Goal: Task Accomplishment & Management: Complete application form

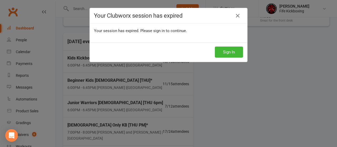
scroll to position [17, 0]
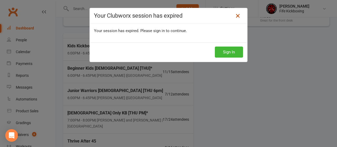
click at [235, 16] on icon at bounding box center [238, 16] width 6 height 6
click at [223, 52] on button "Sign In" at bounding box center [229, 52] width 28 height 11
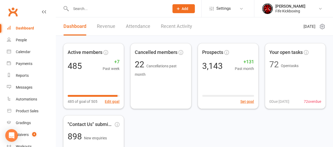
click at [101, 10] on input "text" at bounding box center [117, 8] width 97 height 7
paste input "[EMAIL_ADDRESS][DOMAIN_NAME]"
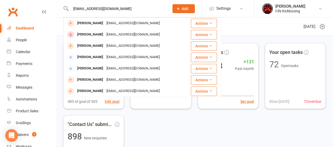
type input "[EMAIL_ADDRESS][DOMAIN_NAME]"
click at [181, 5] on button "Add" at bounding box center [183, 8] width 22 height 9
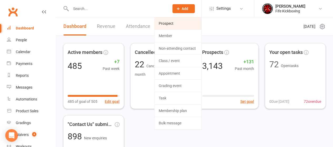
click at [168, 23] on link "Prospect" at bounding box center [178, 23] width 47 height 12
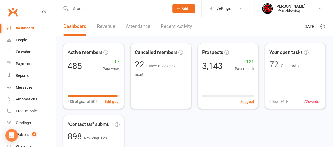
click at [177, 9] on icon at bounding box center [178, 8] width 5 height 5
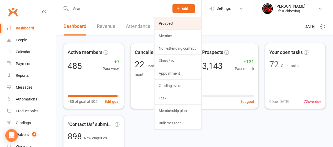
click at [175, 24] on link "Prospect" at bounding box center [178, 23] width 47 height 12
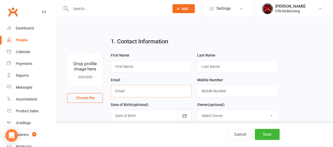
click at [151, 88] on input "text" at bounding box center [151, 91] width 81 height 12
paste input "[EMAIL_ADDRESS][DOMAIN_NAME]"
type input "[EMAIL_ADDRESS][DOMAIN_NAME]"
click at [207, 90] on input "text" at bounding box center [237, 91] width 81 height 12
paste input "[PHONE_NUMBER]"
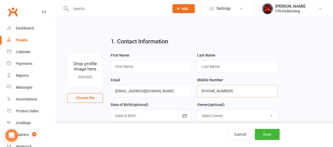
click at [207, 90] on input "[PHONE_NUMBER]" at bounding box center [237, 91] width 81 height 12
type input "07810023279"
click at [240, 68] on input "text" at bounding box center [237, 67] width 81 height 12
click at [237, 68] on input "text" at bounding box center [237, 67] width 81 height 12
paste input "[PERSON_NAME]"
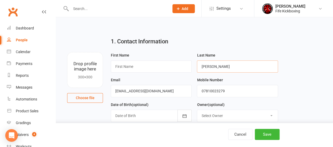
type input "[PERSON_NAME]"
click at [134, 64] on input "text" at bounding box center [151, 67] width 81 height 12
paste input "[PERSON_NAME]"
type input "[PERSON_NAME]"
click at [211, 68] on input "[PERSON_NAME]" at bounding box center [237, 67] width 81 height 12
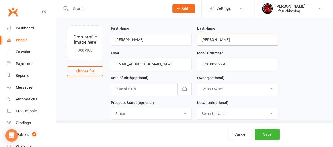
scroll to position [53, 0]
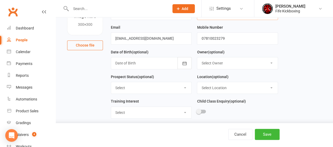
type input "[PERSON_NAME]"
click at [208, 62] on select "Select Owner [PERSON_NAME] [PERSON_NAME] [PERSON_NAME] [PERSON_NAME] [PERSON_NA…" at bounding box center [237, 63] width 80 height 12
select select "7"
click at [197, 57] on select "Select Owner [PERSON_NAME] [PERSON_NAME] [PERSON_NAME] [PERSON_NAME] [PERSON_NA…" at bounding box center [237, 63] width 80 height 12
click at [138, 87] on select "Select Enquiry Trial booked 1 class attended 2 classes attended 3+ classes atte…" at bounding box center [151, 88] width 80 height 12
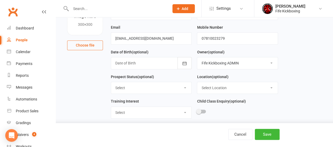
select select "Enquiry"
click at [111, 82] on select "Select Enquiry Trial booked 1 class attended 2 classes attended 3+ classes atte…" at bounding box center [151, 88] width 80 height 12
click at [132, 109] on select "Select Wee Warriors (3 - 4½) Lil Dragons (4.5-6 years) Junior Warriors ([DEMOGR…" at bounding box center [151, 113] width 80 height 12
select select "[DEMOGRAPHIC_DATA] Only Kickboxing (16+ years)"
click at [111, 107] on select "Select Wee Warriors (3 - 4½) Lil Dragons (4.5-6 years) Junior Warriors ([DEMOGR…" at bounding box center [151, 113] width 80 height 12
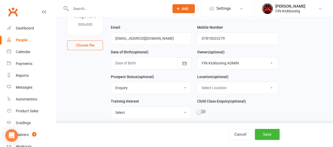
click at [217, 84] on select "Select Location [GEOGRAPHIC_DATA] [GEOGRAPHIC_DATA] ROOM 1 & 2 - Studio ROOM 1 …" at bounding box center [237, 88] width 80 height 12
select select "1"
click at [197, 82] on select "Select Location [GEOGRAPHIC_DATA] [GEOGRAPHIC_DATA] ROOM 1 & 2 - Studio ROOM 1 …" at bounding box center [237, 88] width 80 height 12
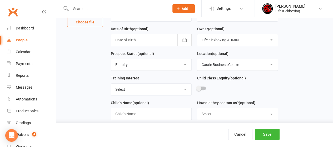
scroll to position [105, 0]
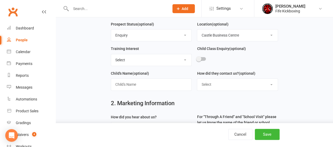
drag, startPoint x: 206, startPoint y: 82, endPoint x: 212, endPoint y: 82, distance: 5.8
click at [206, 82] on select "Select Website contact form Phone Email Social media app Walk in" at bounding box center [237, 85] width 80 height 12
select select "Social media app"
click at [197, 79] on select "Select Website contact form Phone Email Social media app Walk in" at bounding box center [237, 85] width 80 height 12
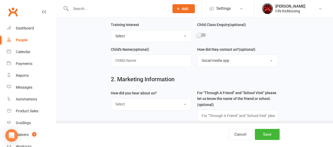
scroll to position [158, 0]
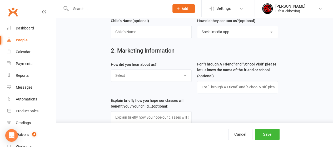
click at [126, 77] on select "Select Social media Google Leaflet Through A Friend School visit Event Walked b…" at bounding box center [151, 76] width 80 height 12
select select "Social media"
click at [111, 70] on select "Select Social media Google Leaflet Through A Friend School visit Event Walked b…" at bounding box center [151, 76] width 80 height 12
click at [261, 137] on button "Save" at bounding box center [267, 134] width 25 height 11
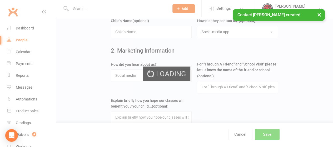
scroll to position [0, 0]
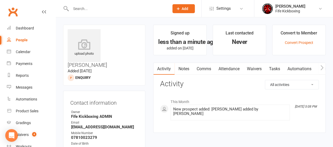
click at [85, 10] on input "text" at bounding box center [117, 8] width 97 height 7
paste input "[EMAIL_ADDRESS][DOMAIN_NAME]"
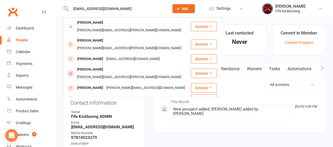
type input "[EMAIL_ADDRESS][DOMAIN_NAME]"
click at [182, 8] on span "Add" at bounding box center [185, 9] width 7 height 4
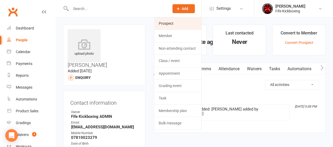
click at [174, 24] on link "Prospect" at bounding box center [178, 23] width 47 height 12
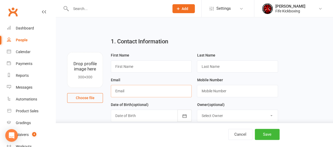
click at [124, 90] on input "text" at bounding box center [151, 91] width 81 height 12
paste input "[EMAIL_ADDRESS][DOMAIN_NAME]"
type input "[EMAIL_ADDRESS][DOMAIN_NAME]"
click at [239, 92] on input "text" at bounding box center [237, 91] width 81 height 12
paste input "[PHONE_NUMBER]"
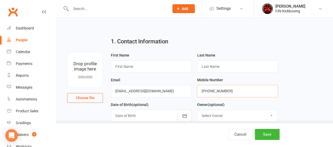
click at [208, 91] on input "[PHONE_NUMBER]" at bounding box center [237, 91] width 81 height 12
type input "07915741172"
click at [136, 68] on input "text" at bounding box center [151, 67] width 81 height 12
paste input "[PERSON_NAME]"
type input "[PERSON_NAME]"
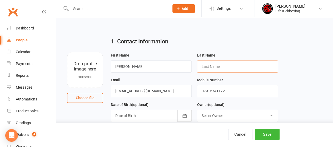
click at [223, 66] on input "text" at bounding box center [237, 67] width 81 height 12
paste input "[PERSON_NAME]"
click at [211, 66] on input "[PERSON_NAME]" at bounding box center [237, 67] width 81 height 12
type input "LPriest"
click at [140, 64] on input "[PERSON_NAME]" at bounding box center [151, 67] width 81 height 12
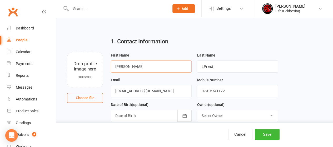
scroll to position [79, 0]
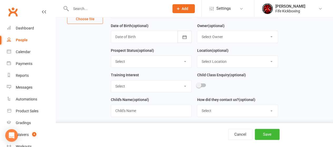
type input "[PERSON_NAME]"
click at [212, 37] on select "Select Owner [PERSON_NAME] [PERSON_NAME] [PERSON_NAME] [PERSON_NAME] [PERSON_NA…" at bounding box center [237, 37] width 80 height 12
select select "7"
click at [197, 31] on select "Select Owner [PERSON_NAME] [PERSON_NAME] [PERSON_NAME] [PERSON_NAME] [PERSON_NA…" at bounding box center [237, 37] width 80 height 12
click at [212, 62] on select "Select Location [GEOGRAPHIC_DATA] [GEOGRAPHIC_DATA] ROOM 1 & 2 - Studio ROOM 1 …" at bounding box center [237, 62] width 80 height 12
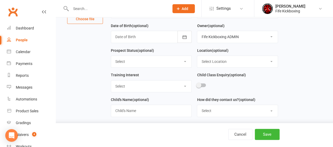
select select "1"
click at [197, 56] on select "Select Location [GEOGRAPHIC_DATA] [GEOGRAPHIC_DATA] ROOM 1 & 2 - Studio ROOM 1 …" at bounding box center [237, 62] width 80 height 12
click at [141, 62] on select "Select Enquiry Trial booked 1 class attended 2 classes attended 3+ classes atte…" at bounding box center [151, 62] width 80 height 12
select select "Enquiry"
click at [111, 56] on select "Select Enquiry Trial booked 1 class attended 2 classes attended 3+ classes atte…" at bounding box center [151, 62] width 80 height 12
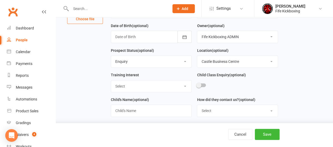
click at [138, 86] on select "Select Wee Warriors (3 - 4½) Lil Dragons (4.5-6 years) Junior Warriors ([DEMOGR…" at bounding box center [151, 87] width 80 height 12
select select "[DEMOGRAPHIC_DATA] Only Kickboxing (16+ years)"
click at [111, 81] on select "Select Wee Warriors (3 - 4½) Lil Dragons (4.5-6 years) Junior Warriors ([DEMOGR…" at bounding box center [151, 87] width 80 height 12
click at [216, 113] on select "Select Website contact form Phone Email Social media app Walk in" at bounding box center [237, 111] width 80 height 12
select select "Social media app"
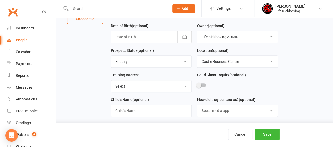
click at [197, 105] on select "Select Website contact form Phone Email Social media app Walk in" at bounding box center [237, 111] width 80 height 12
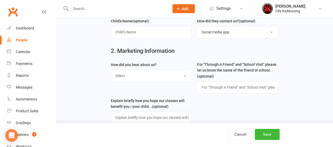
scroll to position [158, 0]
click at [131, 78] on select "Select Social media Google Leaflet Through A Friend School visit Event Walked b…" at bounding box center [151, 76] width 80 height 12
select select "Social media"
click at [111, 70] on select "Select Social media Google Leaflet Through A Friend School visit Event Walked b…" at bounding box center [151, 76] width 80 height 12
click at [275, 134] on button "Save" at bounding box center [267, 134] width 25 height 11
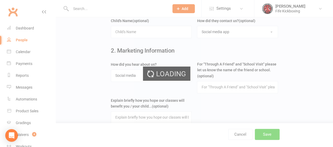
scroll to position [0, 0]
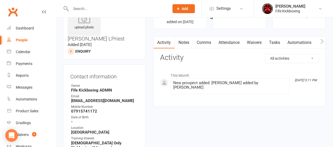
scroll to position [79, 0]
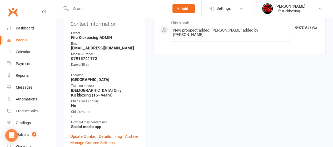
click at [93, 133] on link "Update Contact Details" at bounding box center [90, 136] width 41 height 6
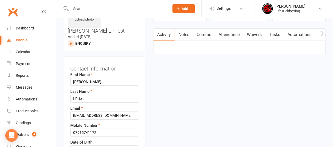
scroll to position [25, 0]
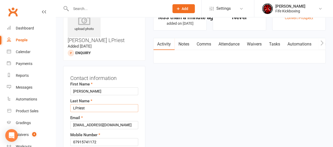
click at [75, 104] on input "LPriest" at bounding box center [104, 108] width 68 height 8
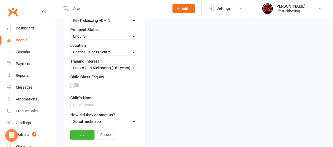
scroll to position [183, 0]
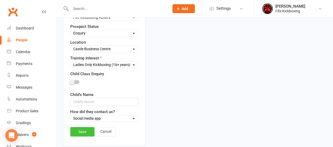
type input "[DEMOGRAPHIC_DATA]"
click at [80, 127] on link "Save" at bounding box center [82, 131] width 24 height 9
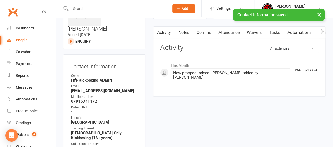
scroll to position [0, 0]
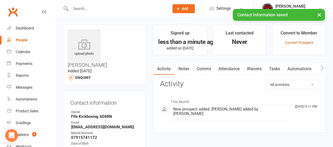
click at [20, 42] on div "People" at bounding box center [22, 40] width 12 height 4
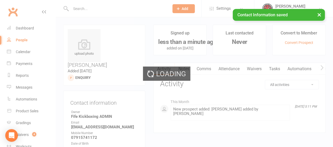
select select "100"
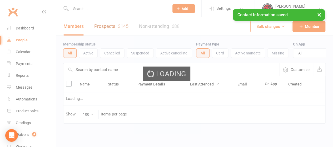
click at [113, 24] on link "Prospects 3145" at bounding box center [111, 26] width 34 height 18
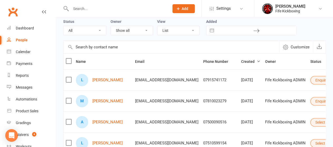
scroll to position [53, 0]
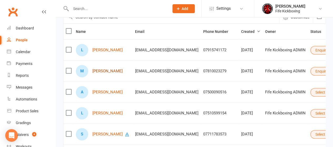
click at [98, 70] on link "[PERSON_NAME]" at bounding box center [107, 71] width 30 height 4
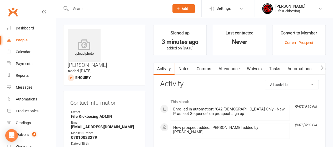
click at [300, 69] on link "Automations" at bounding box center [298, 69] width 31 height 12
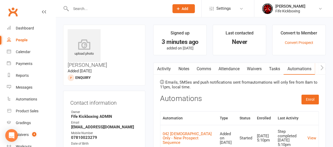
scroll to position [79, 0]
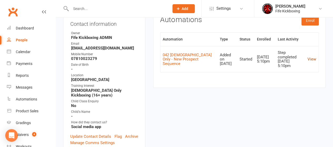
click at [313, 57] on link "View" at bounding box center [311, 59] width 9 height 5
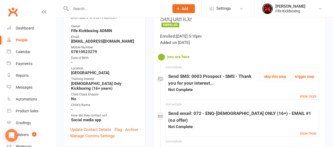
scroll to position [105, 0]
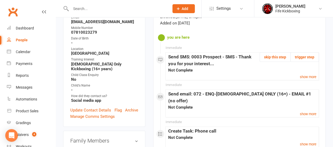
click at [299, 62] on div "Immediate show more skip this step trigger step Send SMS: 0003 Prospect - SMS -…" at bounding box center [241, 66] width 153 height 28
click at [305, 75] on small "show more" at bounding box center [308, 77] width 17 height 4
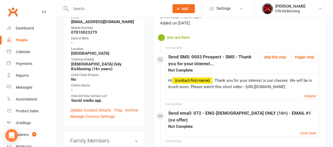
drag, startPoint x: 290, startPoint y: 71, endPoint x: 244, endPoint y: 71, distance: 45.3
click at [244, 77] on div "Hi {contact-first-name} . Thank you for your interest in our classes. We will b…" at bounding box center [242, 83] width 148 height 13
drag, startPoint x: 244, startPoint y: 71, endPoint x: 278, endPoint y: 71, distance: 34.2
copy div "[URL][DOMAIN_NAME]"
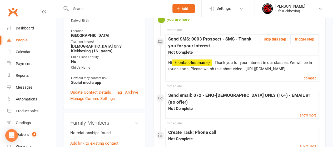
scroll to position [132, 0]
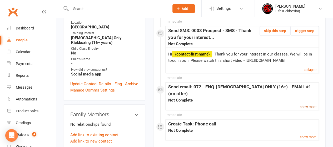
click at [303, 105] on small "show more" at bounding box center [308, 107] width 17 height 4
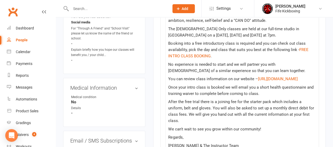
scroll to position [342, 0]
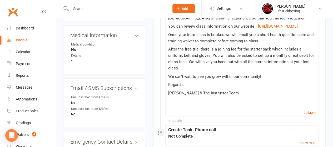
click at [311, 141] on small "show more" at bounding box center [308, 143] width 17 height 4
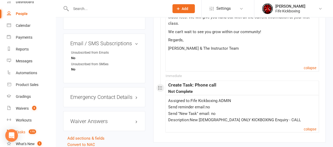
scroll to position [94, 0]
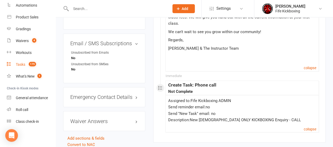
click at [17, 65] on div "Tasks" at bounding box center [20, 64] width 9 height 4
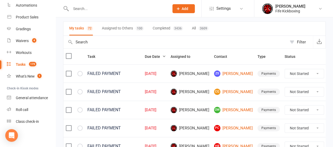
scroll to position [26, 0]
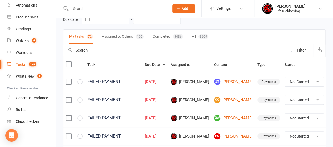
click at [113, 34] on button "Assigned to Others 100" at bounding box center [123, 37] width 42 height 14
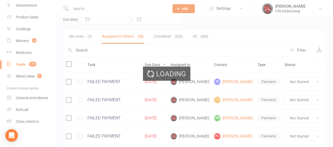
select select "started"
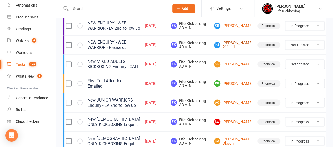
scroll to position [421, 0]
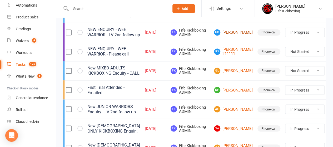
click at [223, 36] on link "CB [PERSON_NAME]" at bounding box center [233, 32] width 39 height 6
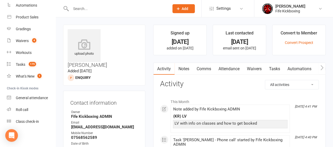
click at [273, 68] on link "Tasks" at bounding box center [274, 69] width 18 height 12
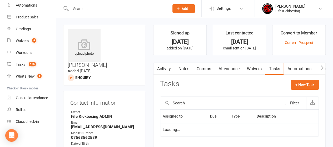
select select "started"
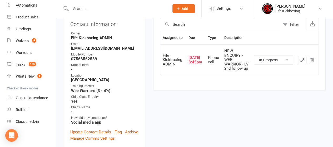
scroll to position [79, 0]
click at [24, 64] on div "Tasks" at bounding box center [20, 64] width 9 height 4
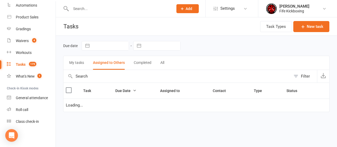
select select "started"
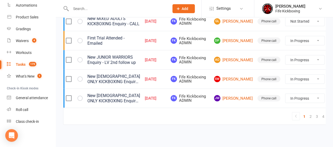
scroll to position [476, 0]
click at [225, 44] on link "DP [PERSON_NAME]" at bounding box center [233, 40] width 39 height 6
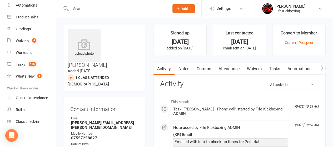
click at [181, 69] on link "Notes" at bounding box center [184, 69] width 18 height 12
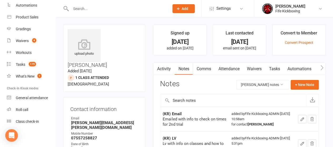
click at [166, 68] on link "Activity" at bounding box center [163, 69] width 21 height 12
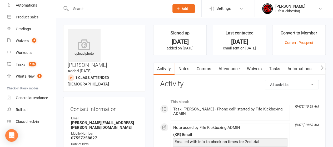
click at [277, 68] on link "Tasks" at bounding box center [274, 69] width 18 height 12
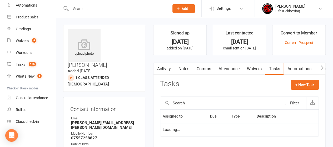
select select "started"
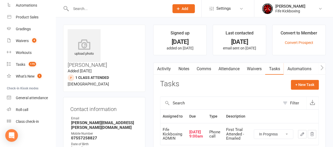
click at [297, 66] on link "Automations" at bounding box center [298, 69] width 31 height 12
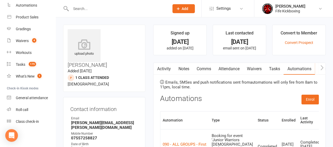
click at [229, 68] on link "Attendance" at bounding box center [229, 69] width 28 height 12
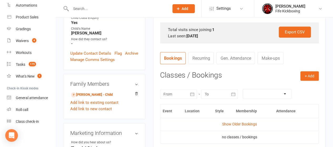
scroll to position [211, 0]
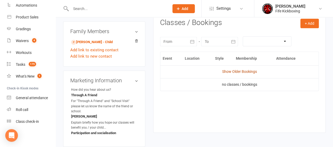
click at [245, 72] on link "Show Older Bookings" at bounding box center [239, 71] width 35 height 4
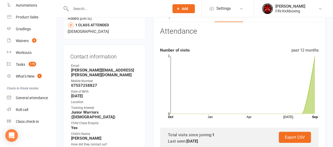
scroll to position [105, 0]
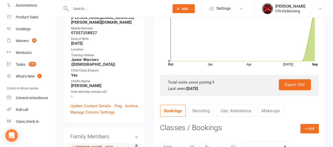
click at [88, 145] on link "[PERSON_NAME] - Child" at bounding box center [92, 148] width 42 height 6
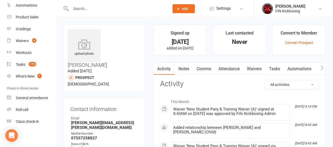
click at [228, 67] on link "Attendance" at bounding box center [229, 69] width 28 height 12
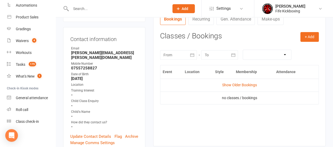
scroll to position [79, 0]
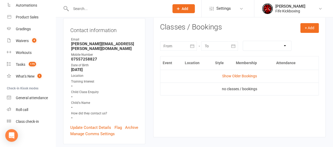
click at [236, 73] on td "Show Older Bookings" at bounding box center [239, 76] width 158 height 13
click at [243, 78] on td "Show Older Bookings" at bounding box center [239, 76] width 158 height 13
click at [243, 78] on link "Show Older Bookings" at bounding box center [239, 76] width 35 height 4
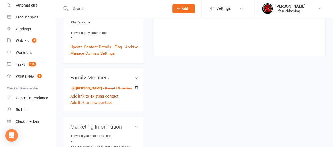
scroll to position [158, 0]
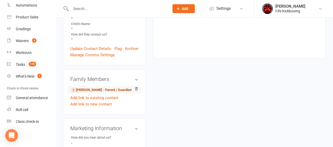
click at [84, 87] on link "[PERSON_NAME] - Parent / Guardian" at bounding box center [101, 90] width 61 height 6
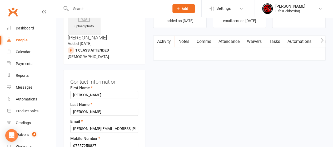
scroll to position [25, 0]
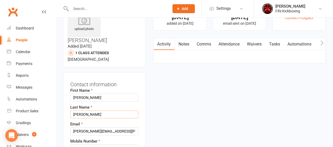
click at [97, 111] on input "[PERSON_NAME]" at bounding box center [104, 115] width 68 height 8
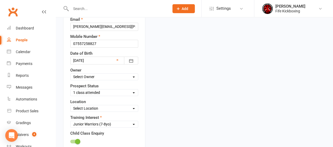
scroll to position [130, 0]
type input "[PERSON_NAME] (P)"
drag, startPoint x: 82, startPoint y: 52, endPoint x: 81, endPoint y: 57, distance: 4.9
click at [82, 73] on select "Select Owner [PERSON_NAME] [PERSON_NAME] [PERSON_NAME] [PERSON_NAME] [PERSON_NA…" at bounding box center [104, 76] width 67 height 6
select select "7"
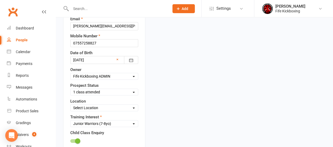
click at [71, 73] on select "Select Owner [PERSON_NAME] [PERSON_NAME] [PERSON_NAME] [PERSON_NAME] [PERSON_NA…" at bounding box center [104, 76] width 67 height 6
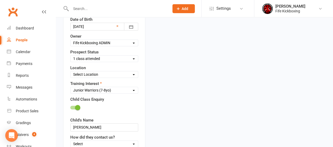
scroll to position [183, 0]
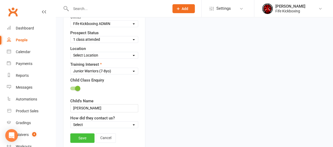
click at [84, 133] on link "Save" at bounding box center [82, 137] width 24 height 9
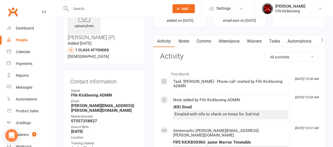
scroll to position [0, 0]
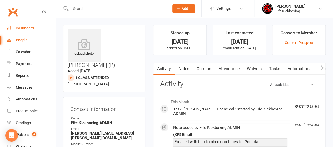
click at [17, 28] on div "Dashboard" at bounding box center [25, 28] width 18 height 4
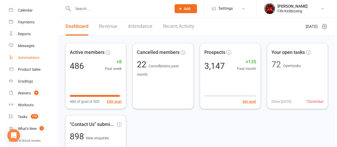
scroll to position [53, 0]
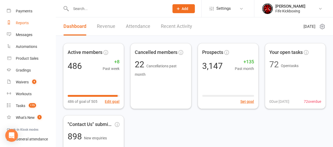
drag, startPoint x: 26, startPoint y: 23, endPoint x: 77, endPoint y: 24, distance: 51.3
click at [26, 23] on div "Reports" at bounding box center [22, 23] width 13 height 4
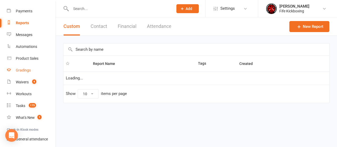
select select "100"
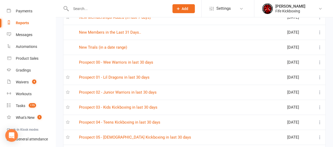
scroll to position [1105, 0]
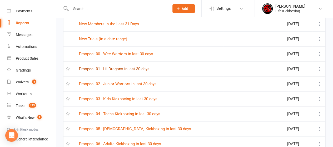
click at [88, 67] on link "Prospect 01 - Lil Dragons in last 30 days" at bounding box center [114, 69] width 71 height 5
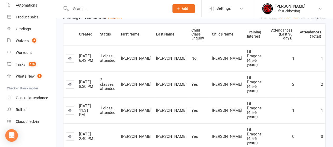
scroll to position [79, 0]
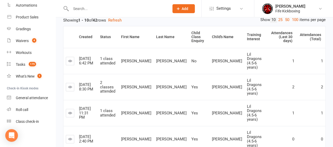
click at [69, 137] on icon at bounding box center [70, 139] width 4 height 4
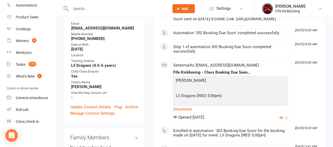
scroll to position [132, 0]
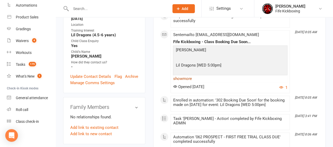
click at [187, 80] on link "show more" at bounding box center [230, 78] width 114 height 7
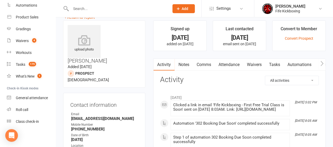
scroll to position [0, 0]
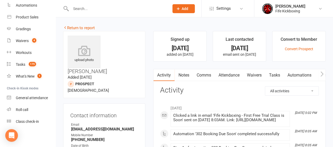
click at [227, 75] on link "Attendance" at bounding box center [229, 75] width 28 height 12
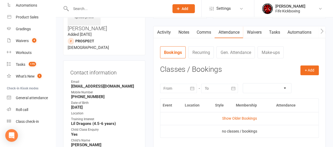
scroll to position [53, 0]
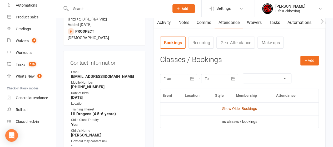
click at [244, 108] on link "Show Older Bookings" at bounding box center [239, 109] width 35 height 4
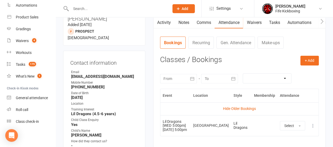
click at [183, 21] on link "Notes" at bounding box center [184, 23] width 18 height 12
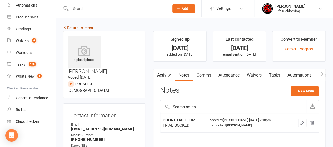
click at [69, 27] on link "Return to report" at bounding box center [79, 28] width 32 height 5
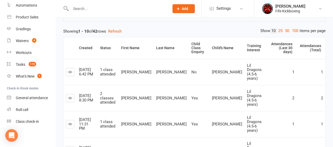
scroll to position [36, 0]
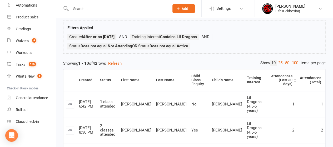
click at [277, 77] on div "Attendances (Last 30 days)" at bounding box center [280, 80] width 23 height 12
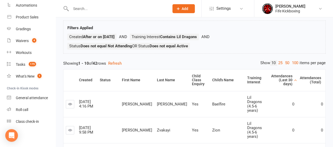
click at [277, 77] on div "Attendances (Last 30 days)" at bounding box center [281, 80] width 23 height 12
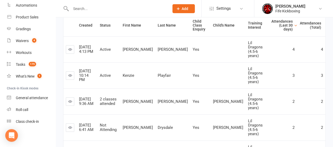
scroll to position [88, 0]
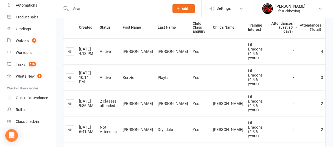
click at [69, 128] on icon at bounding box center [70, 130] width 4 height 4
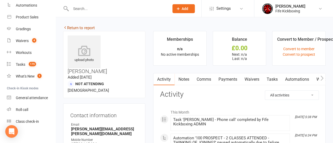
click at [82, 26] on link "Return to report" at bounding box center [79, 28] width 32 height 5
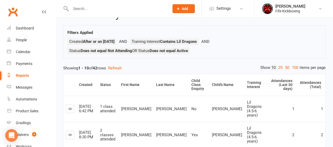
scroll to position [36, 0]
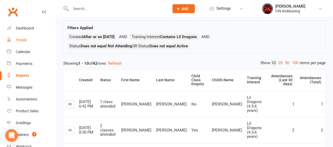
click at [21, 41] on div "People" at bounding box center [21, 40] width 11 height 4
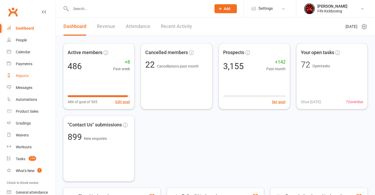
click at [17, 75] on div "Reports" at bounding box center [22, 75] width 13 height 4
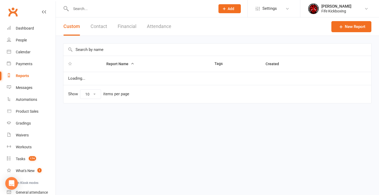
select select "100"
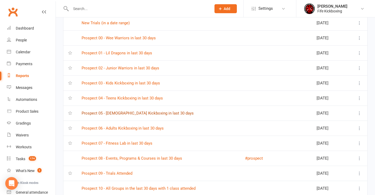
scroll to position [1132, 0]
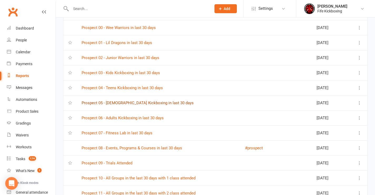
click at [117, 102] on link "Prospect 05 - [DEMOGRAPHIC_DATA] Kickboxing in last 30 days" at bounding box center [138, 102] width 112 height 5
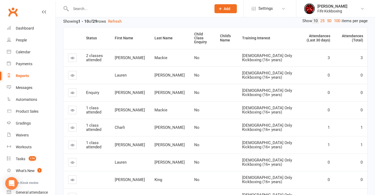
scroll to position [53, 0]
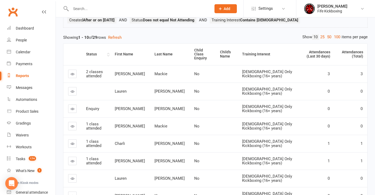
click at [91, 53] on div "Status" at bounding box center [96, 54] width 20 height 4
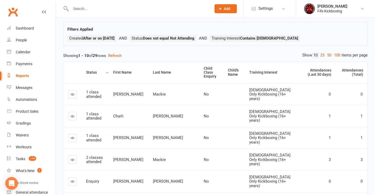
scroll to position [29, 0]
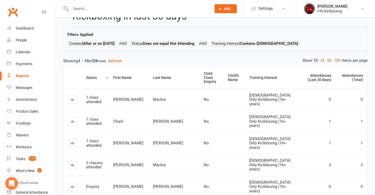
click at [92, 76] on div "Status" at bounding box center [95, 78] width 18 height 4
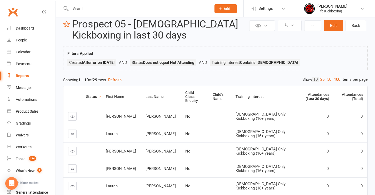
scroll to position [3, 0]
